Goal: Task Accomplishment & Management: Complete application form

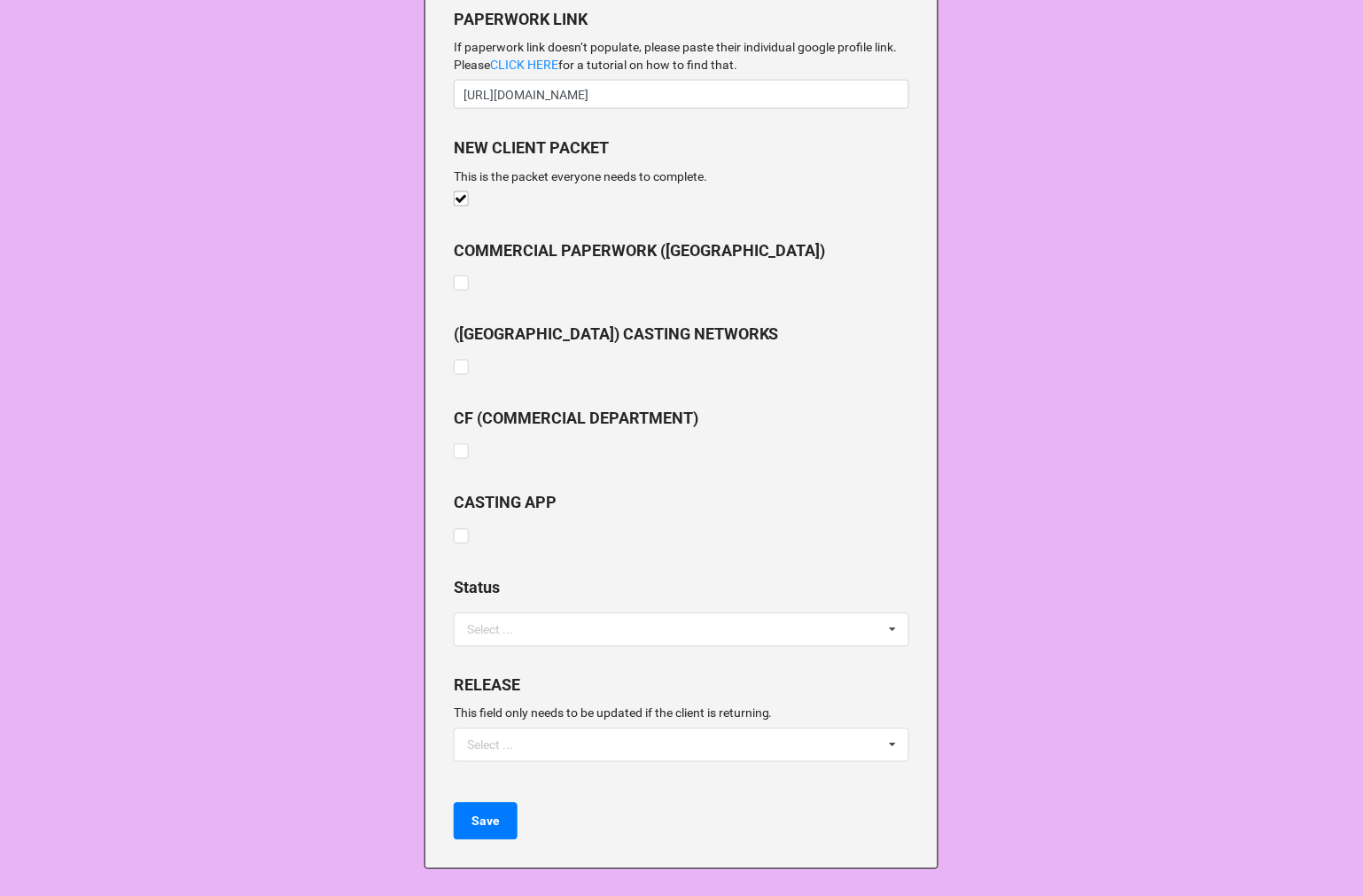
scroll to position [1591, 0]
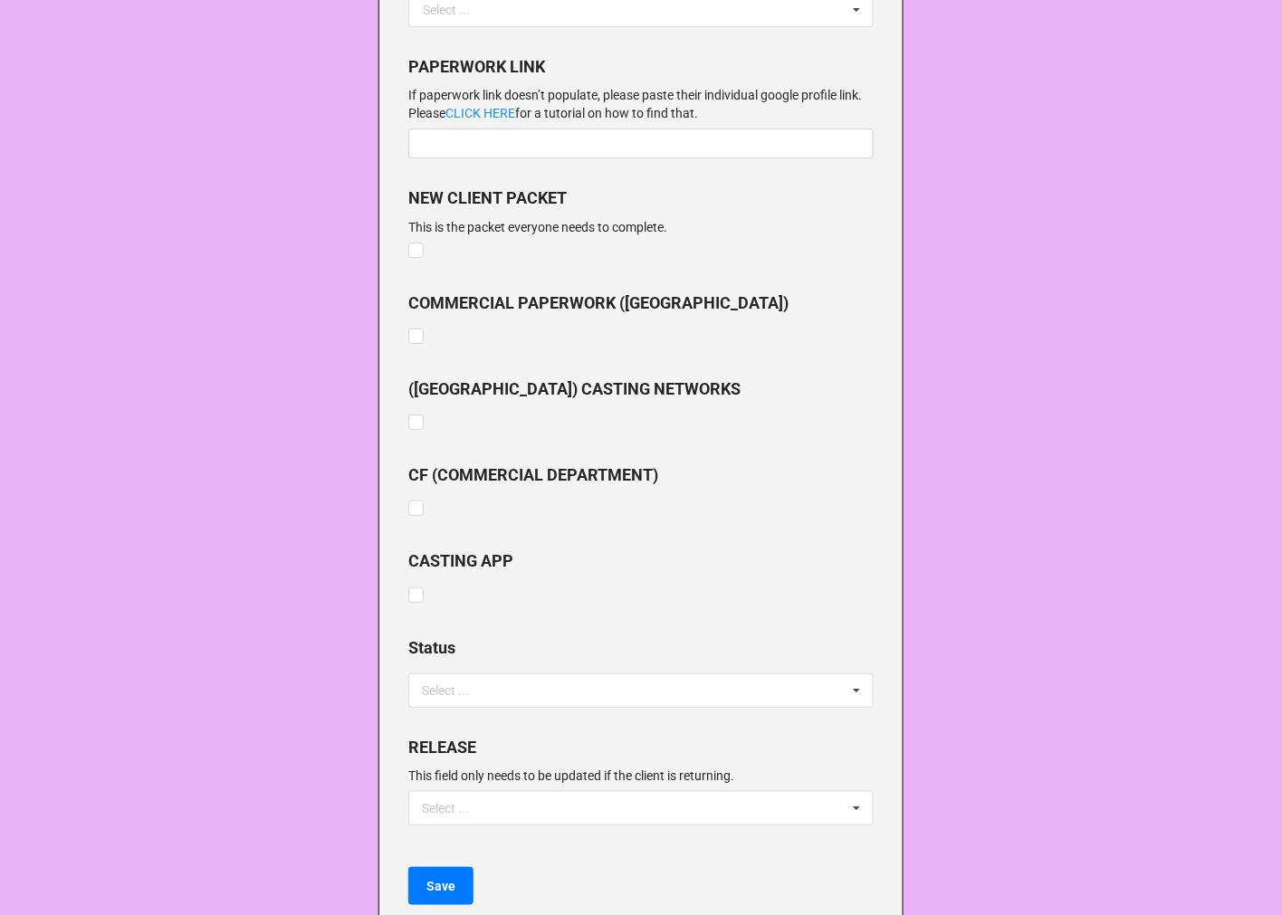
scroll to position [1937, 0]
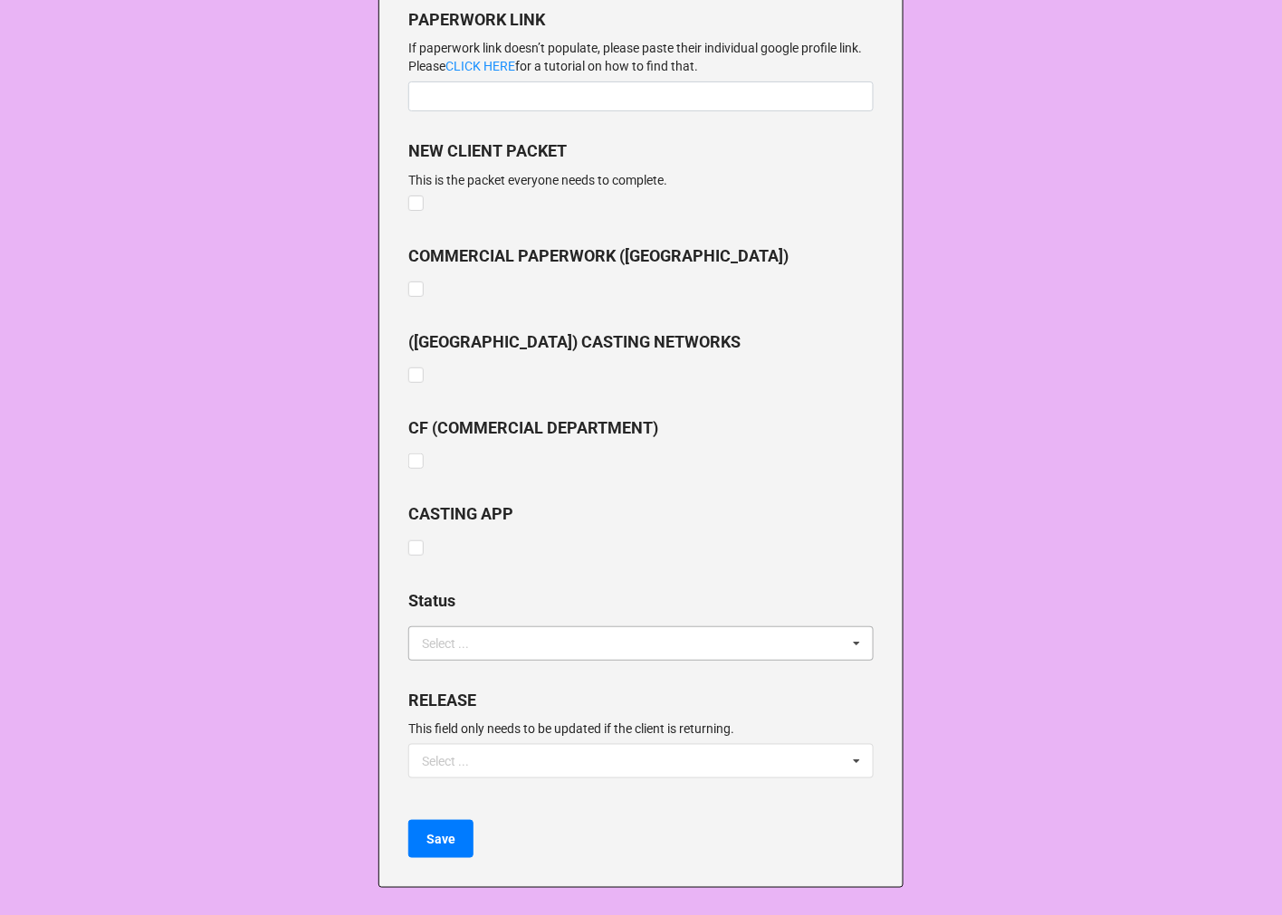
click at [502, 647] on div "Select ... Active Released TEMP NEW CLIENT NOT COMING ON BOARD RETURNING" at bounding box center [640, 643] width 465 height 34
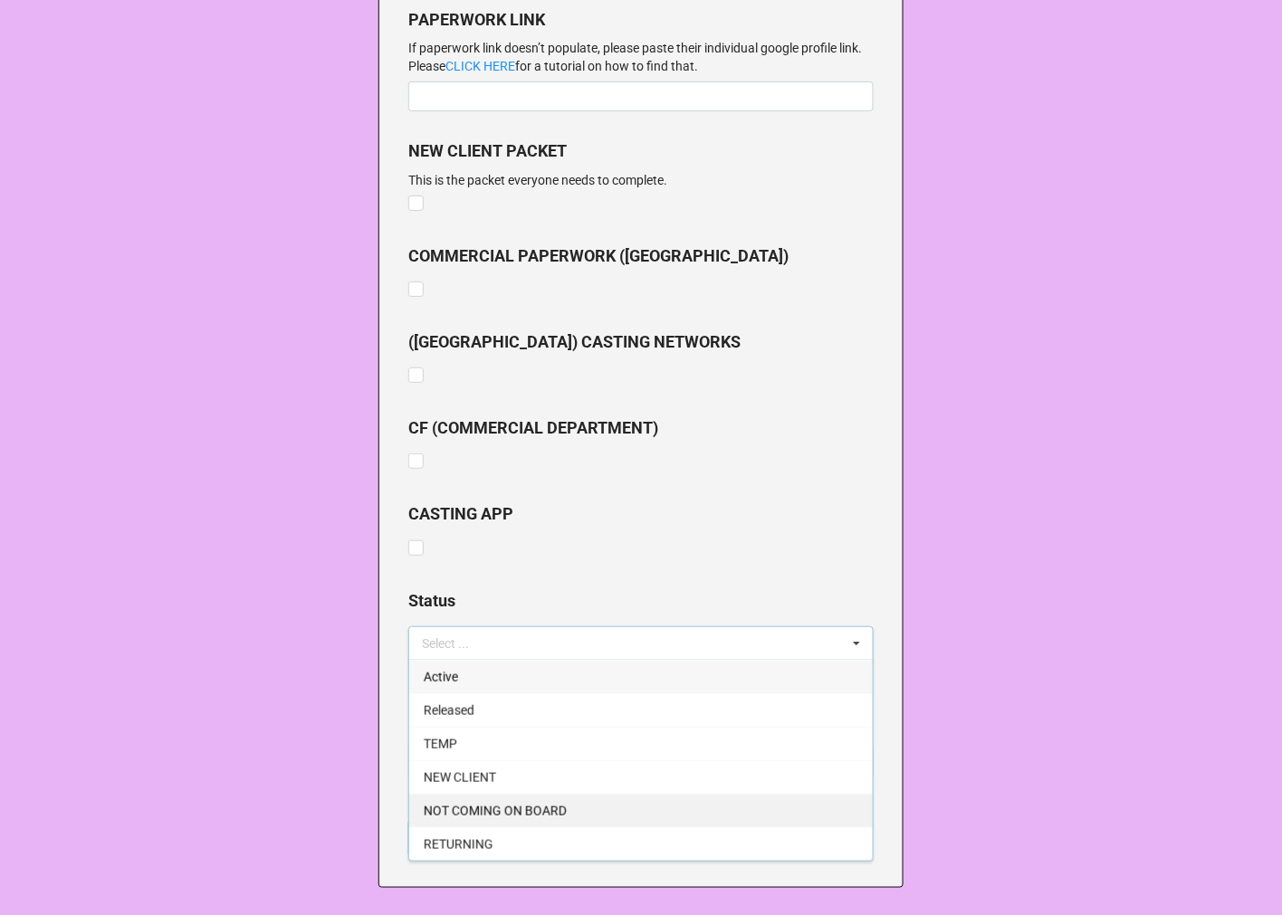
click at [510, 807] on span "NOT COMING ON BOARD" at bounding box center [495, 811] width 143 height 14
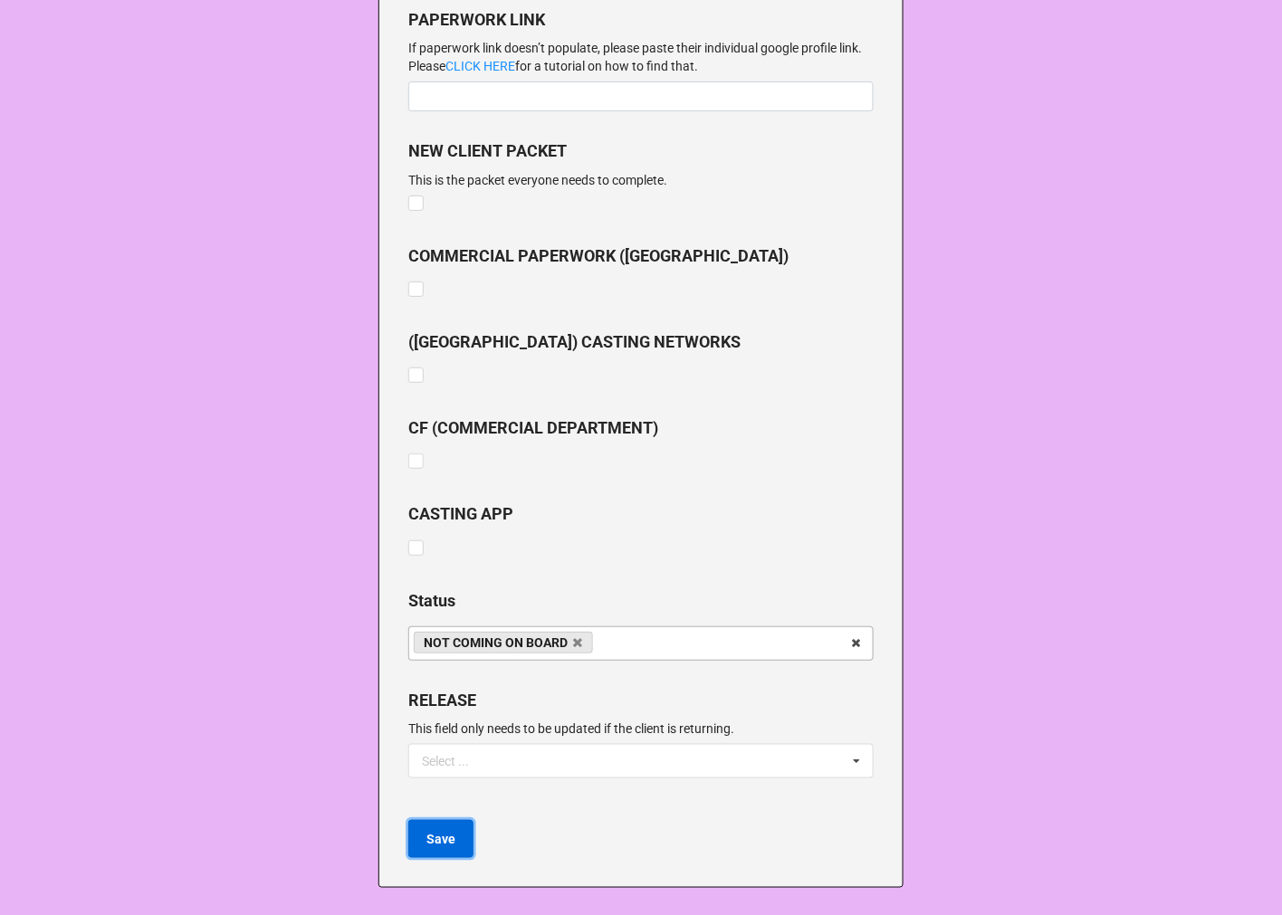
click at [436, 840] on b "Save" at bounding box center [440, 839] width 29 height 19
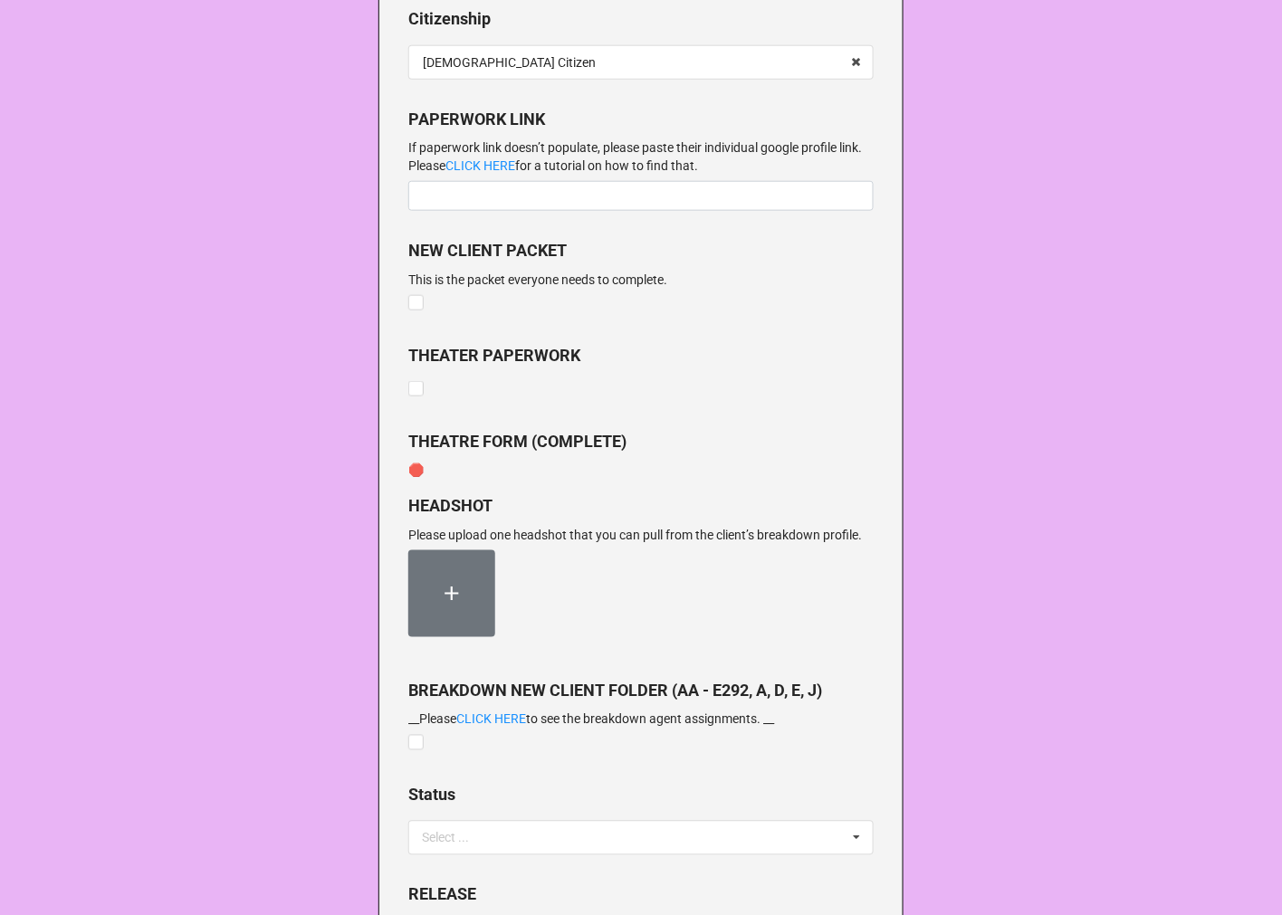
scroll to position [2536, 0]
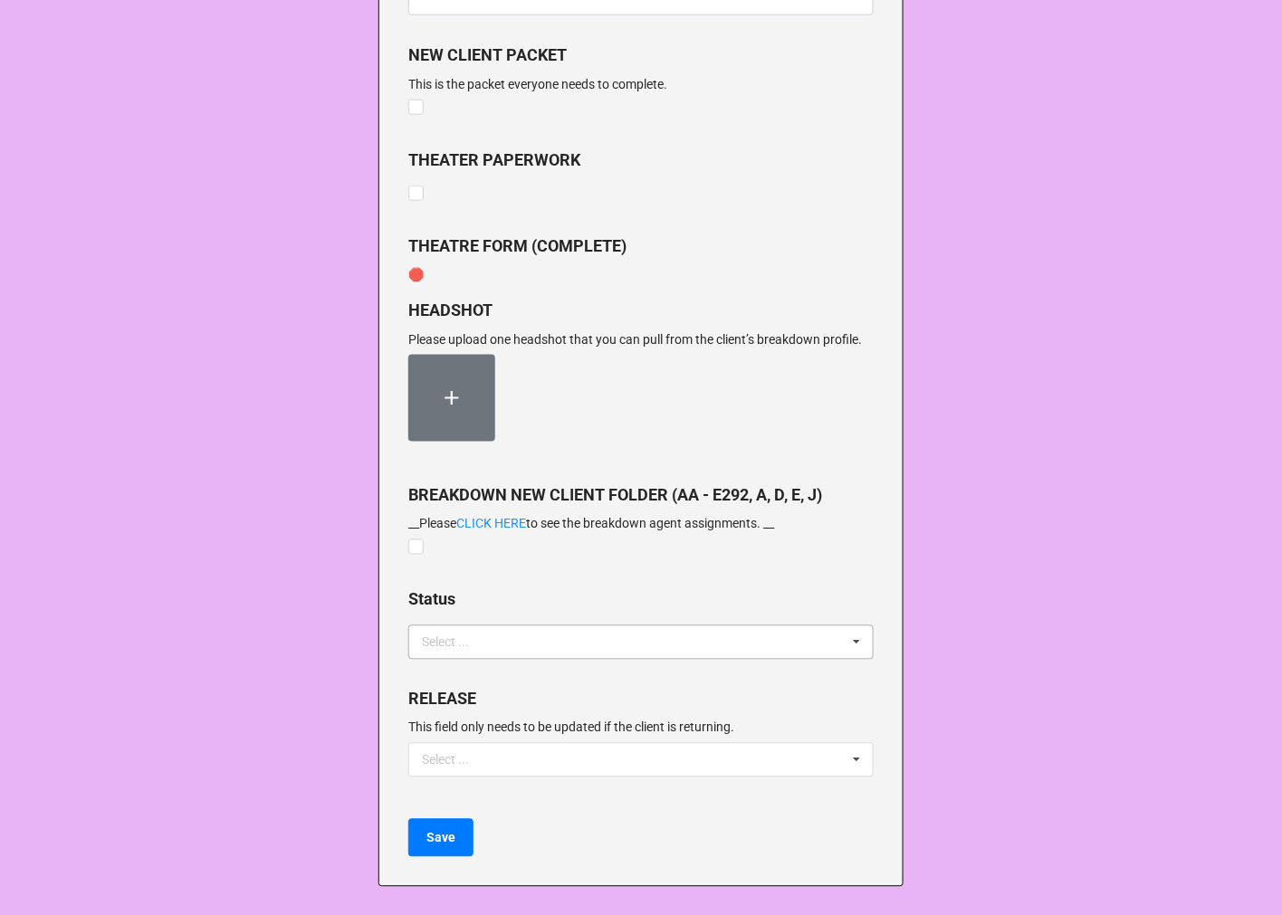
click at [473, 652] on div "Select ..." at bounding box center [456, 642] width 78 height 21
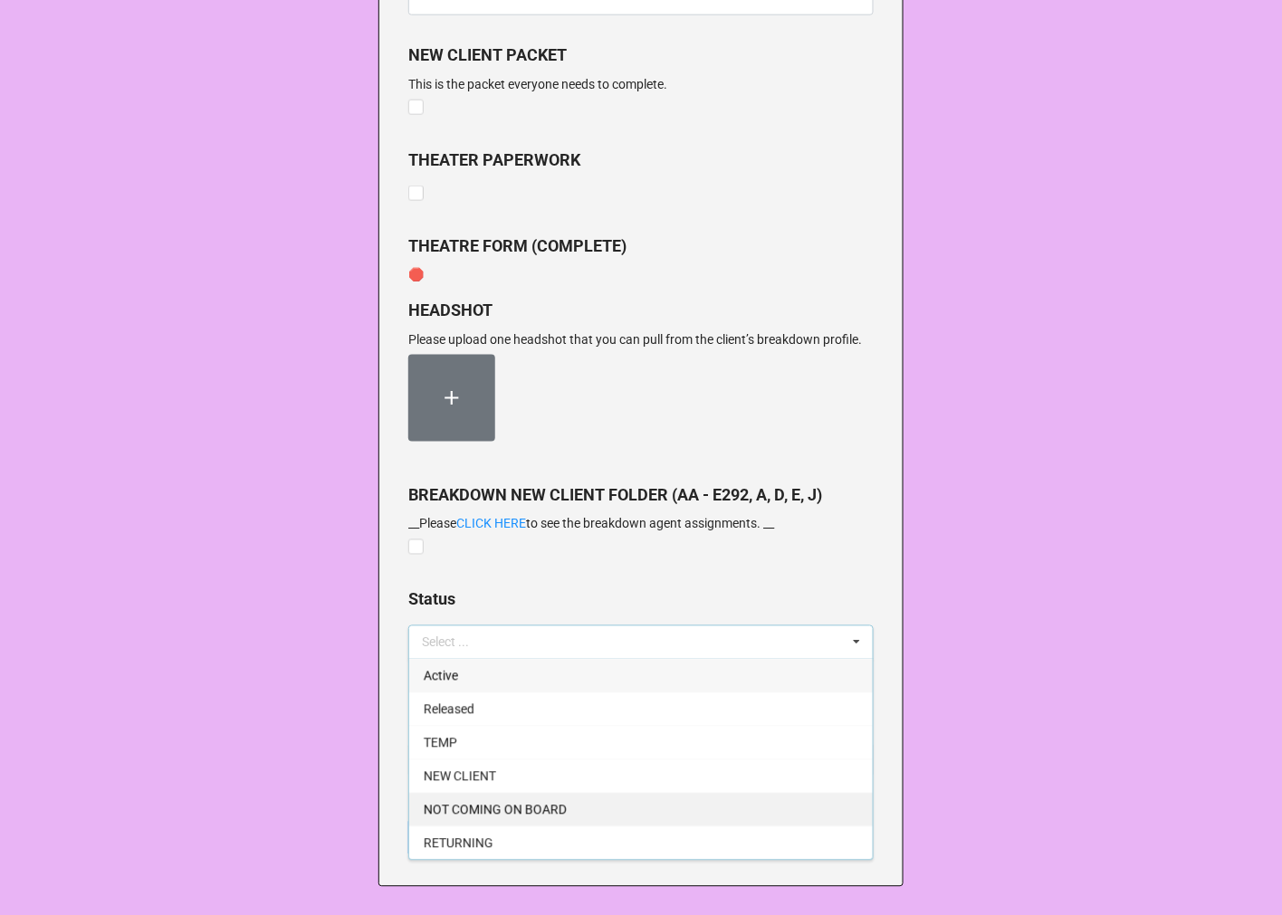
click at [517, 807] on span "NOT COMING ON BOARD" at bounding box center [495, 810] width 143 height 14
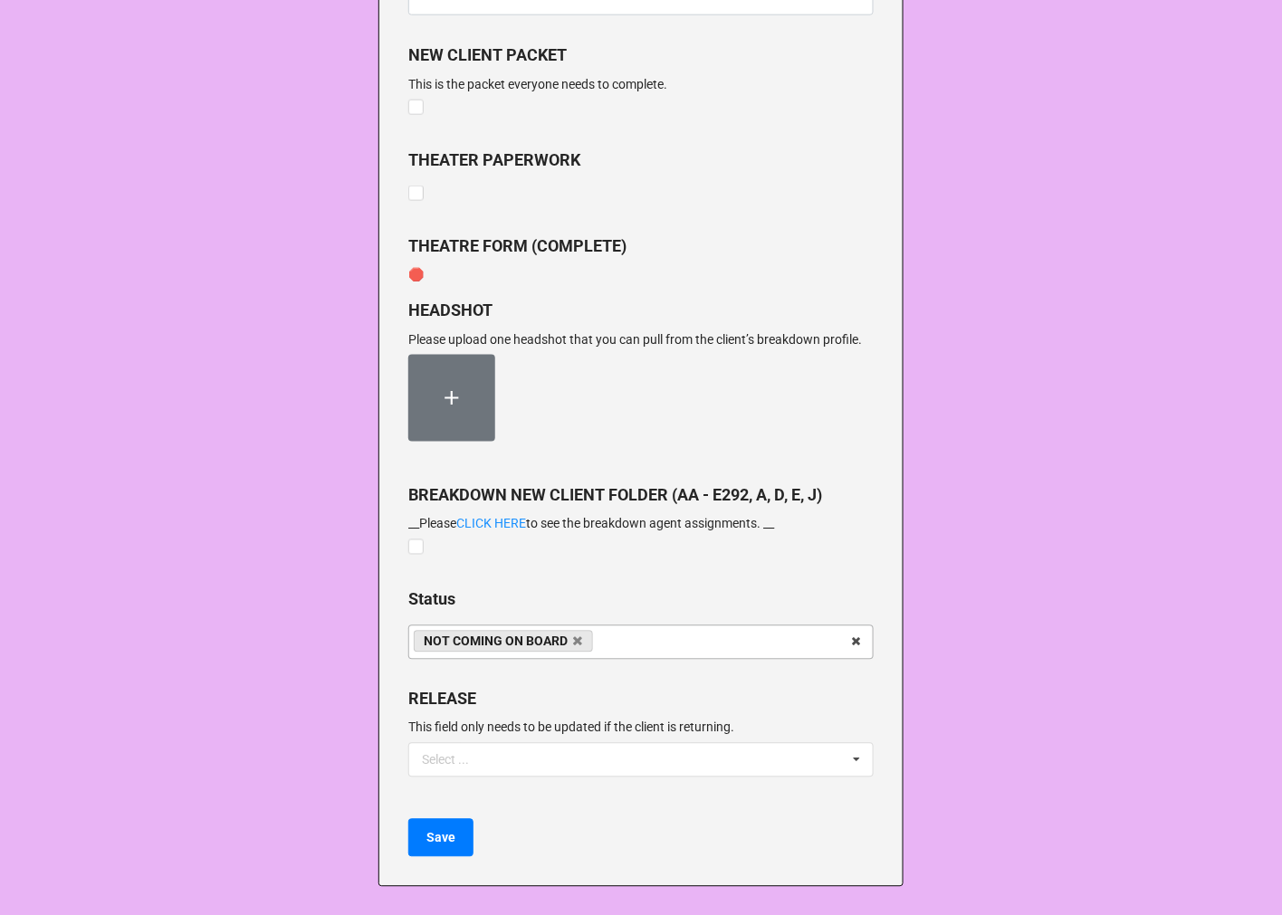
click at [444, 842] on b "Save" at bounding box center [440, 838] width 29 height 19
